Goal: Transaction & Acquisition: Purchase product/service

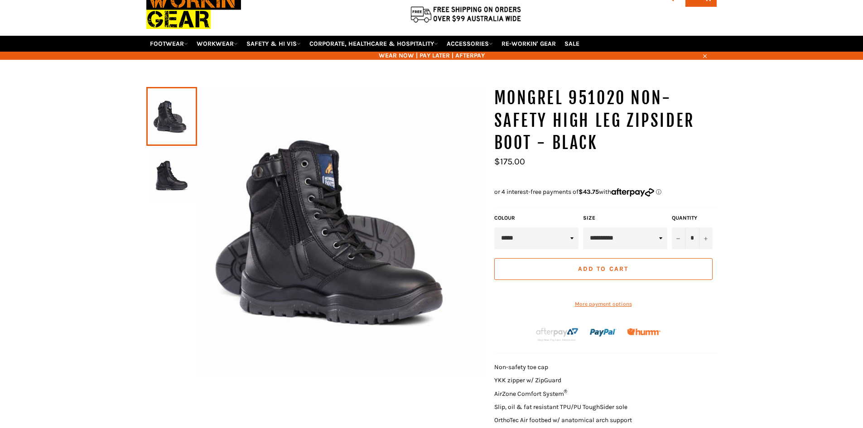
scroll to position [91, 0]
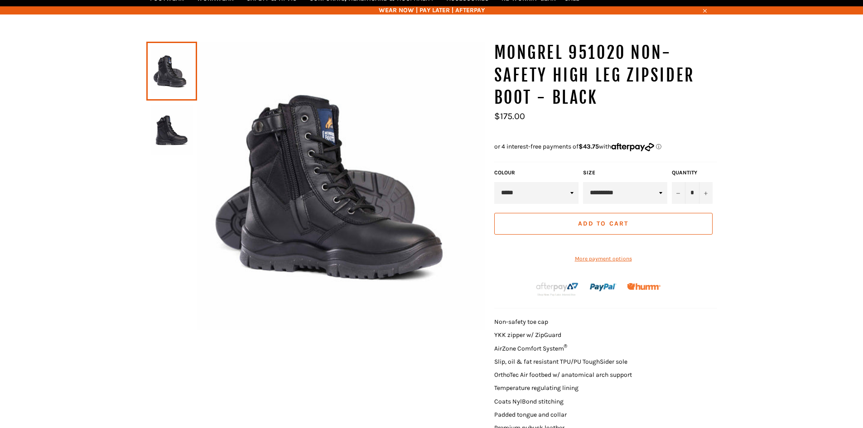
click at [661, 195] on select "**********" at bounding box center [625, 193] width 84 height 22
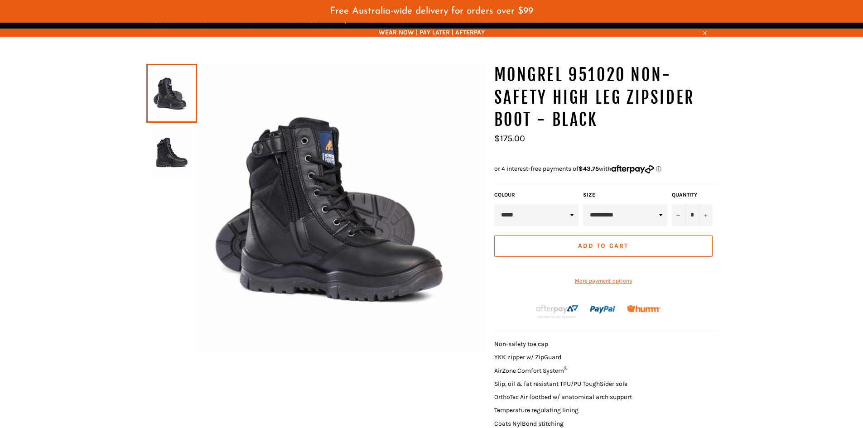
scroll to position [113, 0]
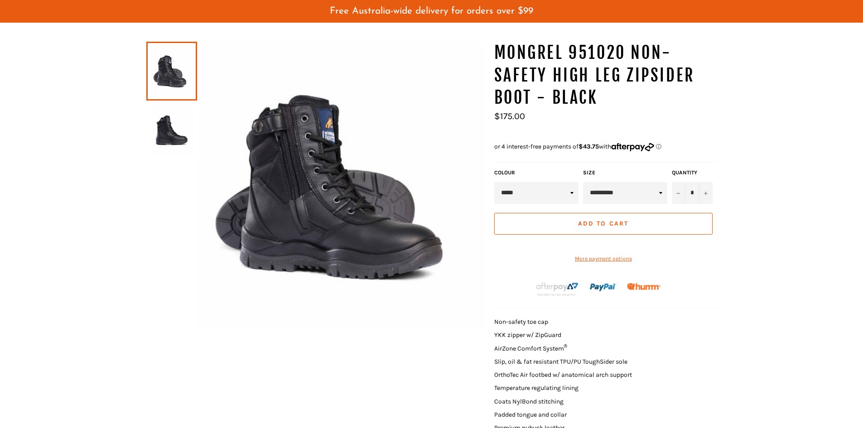
click at [795, 243] on div "MONGREL 951020 Non-Safety High Leg Zipsider Boot - Black Sale Regular price *" at bounding box center [431, 270] width 863 height 456
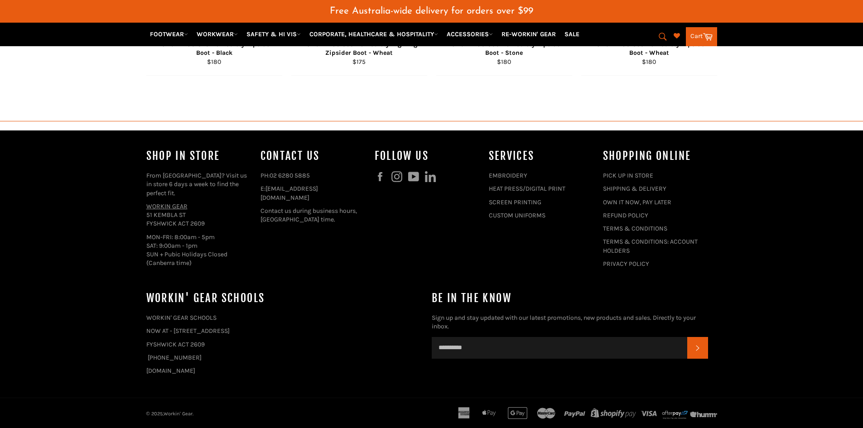
scroll to position [954, 0]
click at [633, 187] on link "SHIPPING & DELIVERY" at bounding box center [634, 189] width 63 height 8
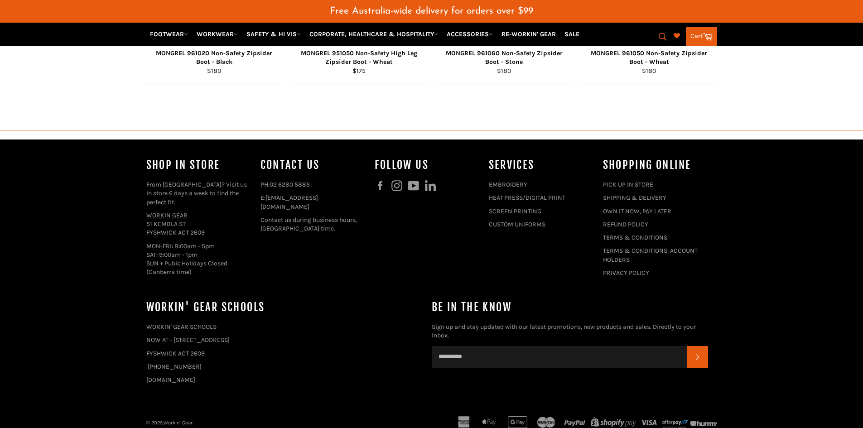
scroll to position [954, 0]
